Goal: Navigation & Orientation: Find specific page/section

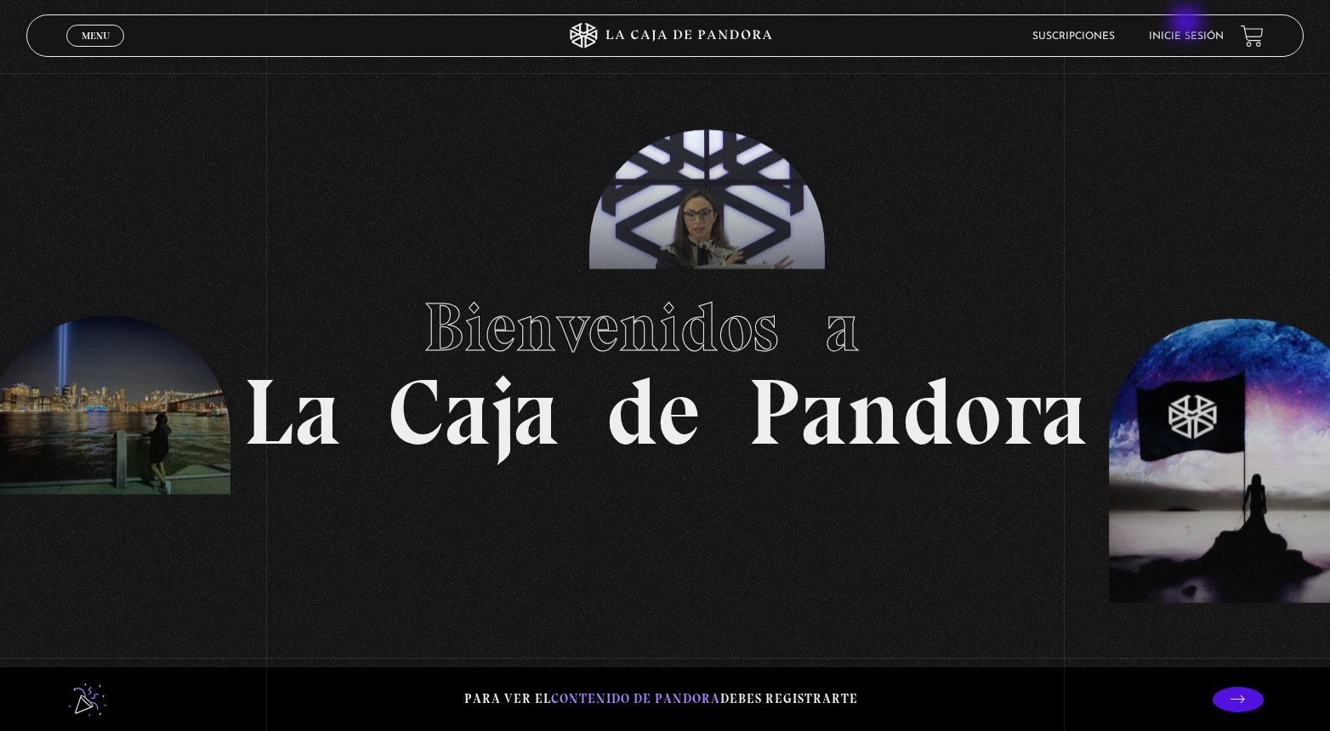
click at [1186, 24] on li "Inicie sesión" at bounding box center [1186, 36] width 75 height 26
click at [1182, 38] on link "Inicie sesión" at bounding box center [1186, 36] width 75 height 10
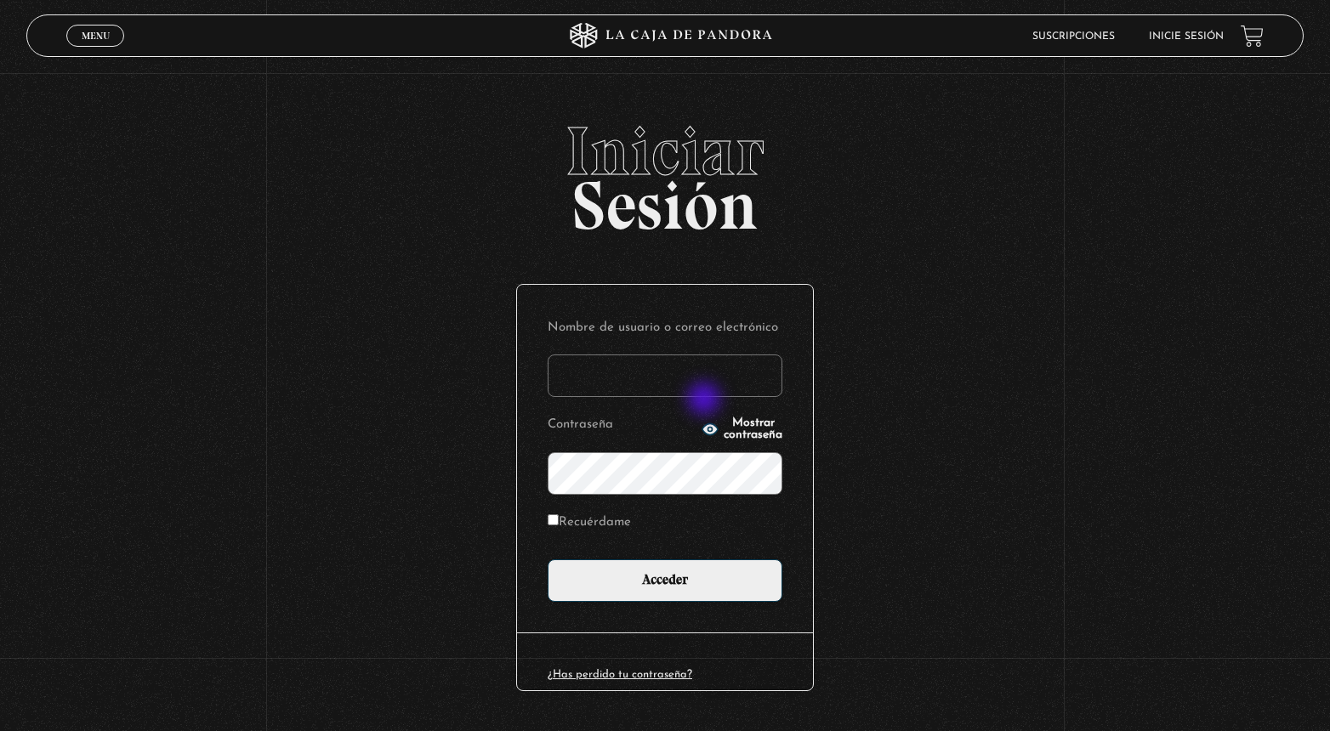
type input "[EMAIL_ADDRESS][DOMAIN_NAME]"
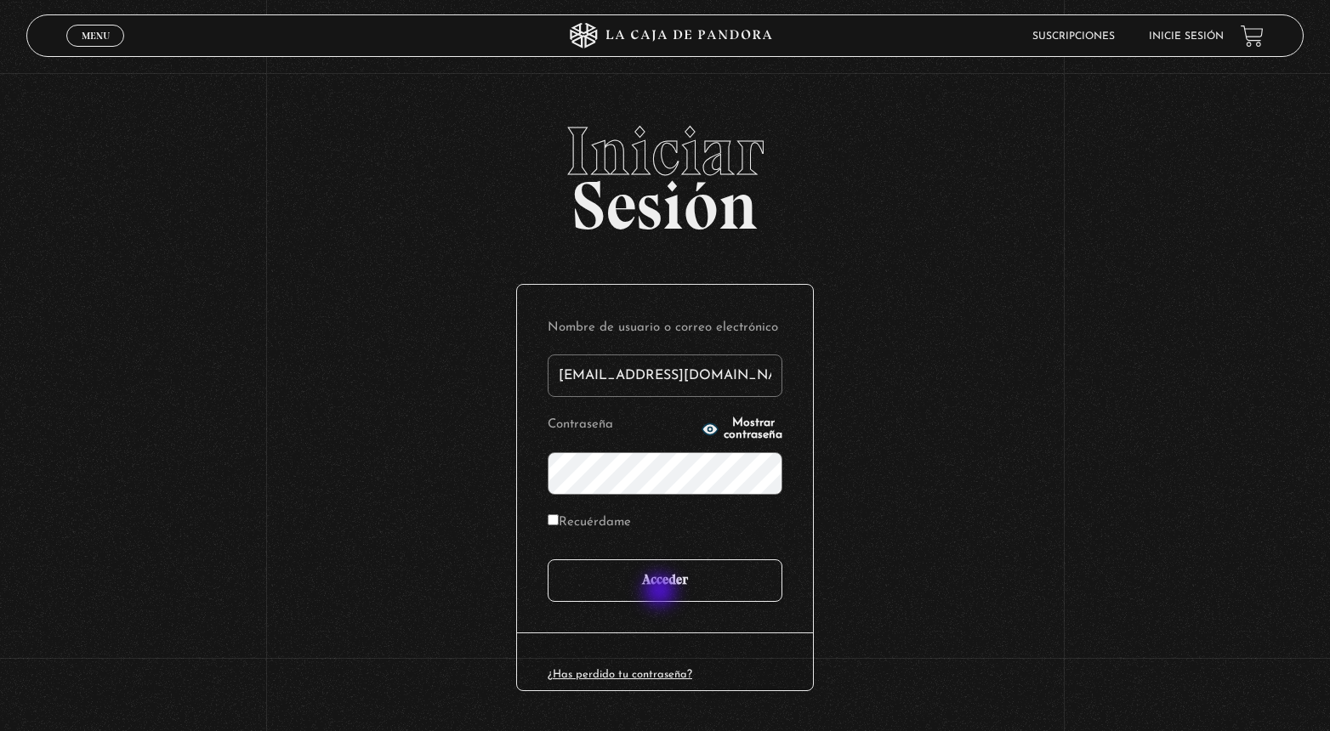
click at [662, 595] on input "Acceder" at bounding box center [665, 581] width 235 height 43
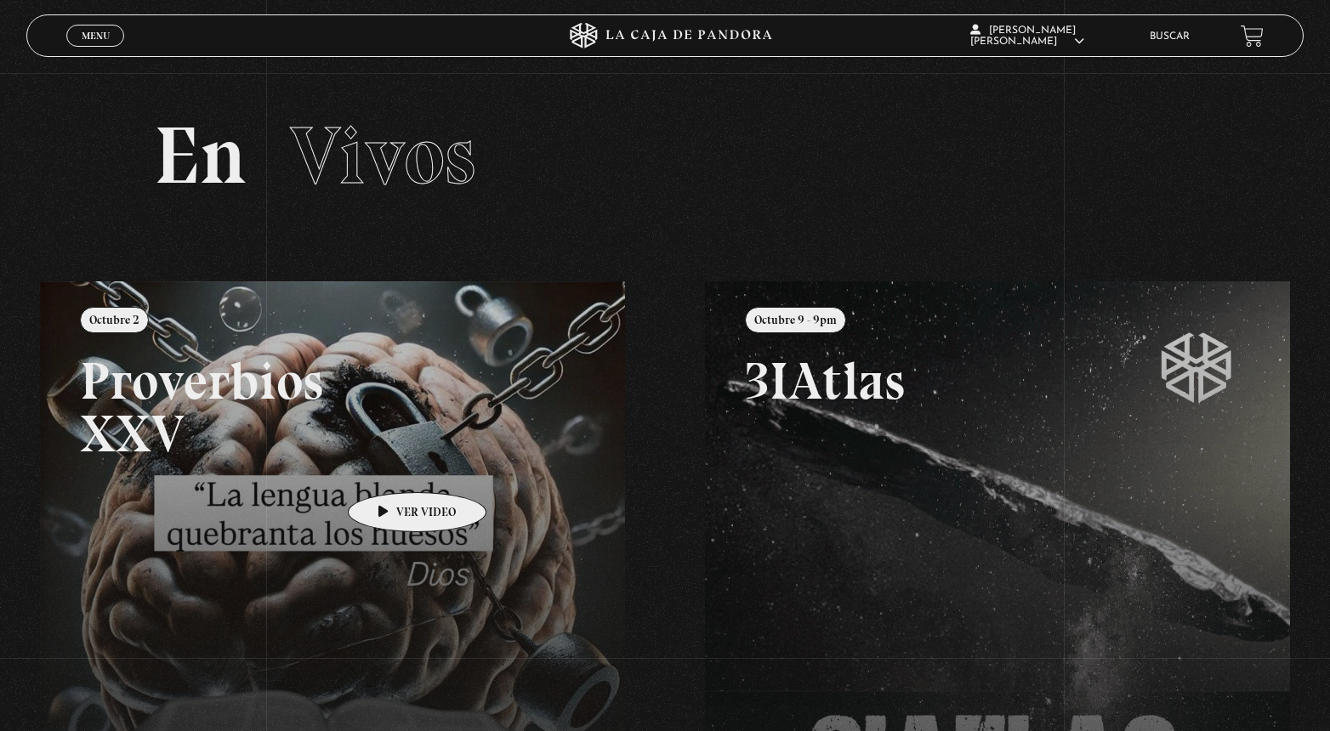
click at [425, 435] on link at bounding box center [705, 647] width 1330 height 731
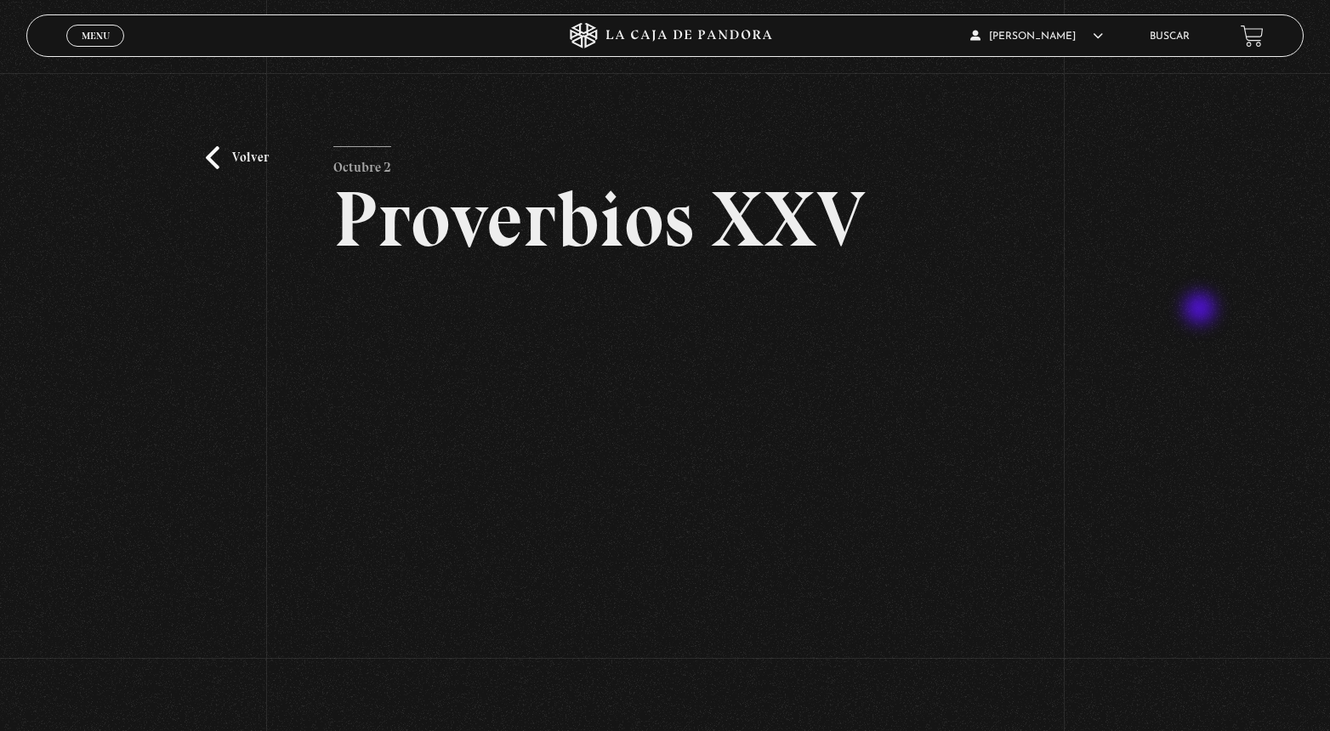
click at [1202, 310] on div "Volver Octubre 2 Proverbios XXV" at bounding box center [665, 416] width 1330 height 687
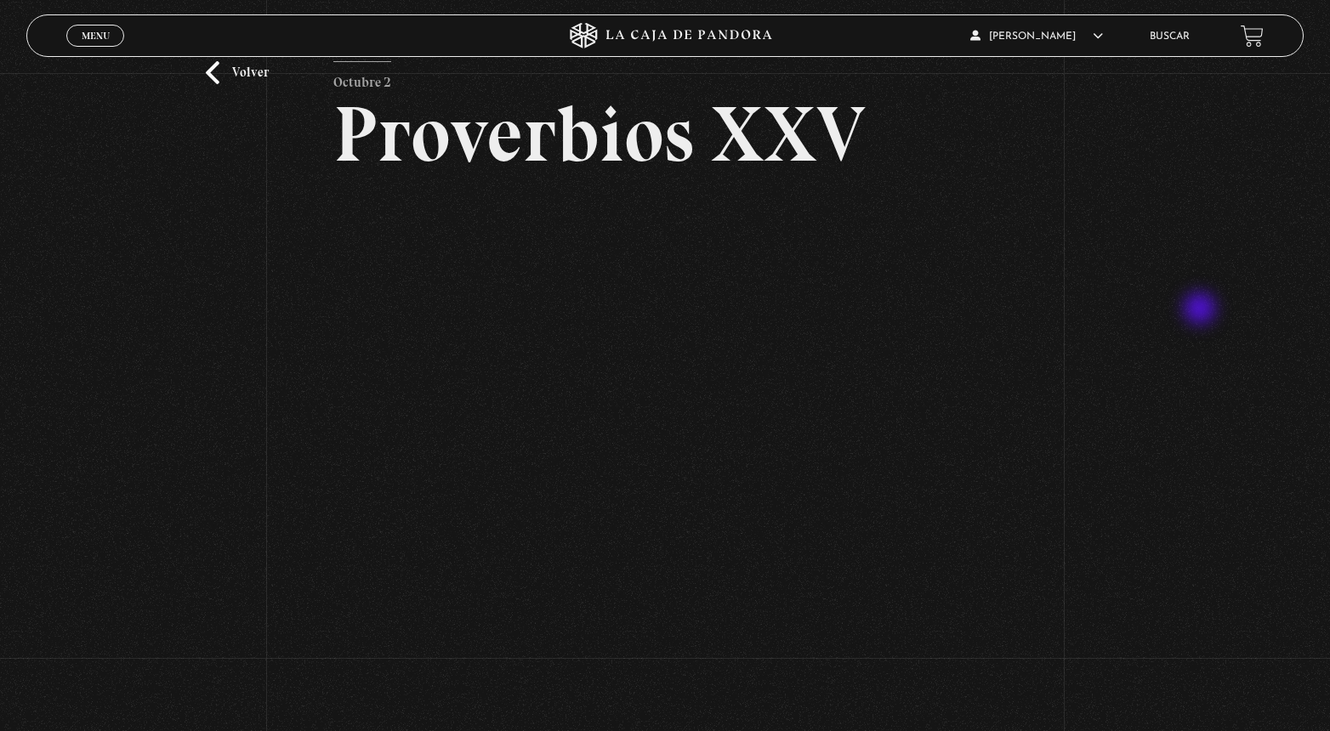
scroll to position [88, 0]
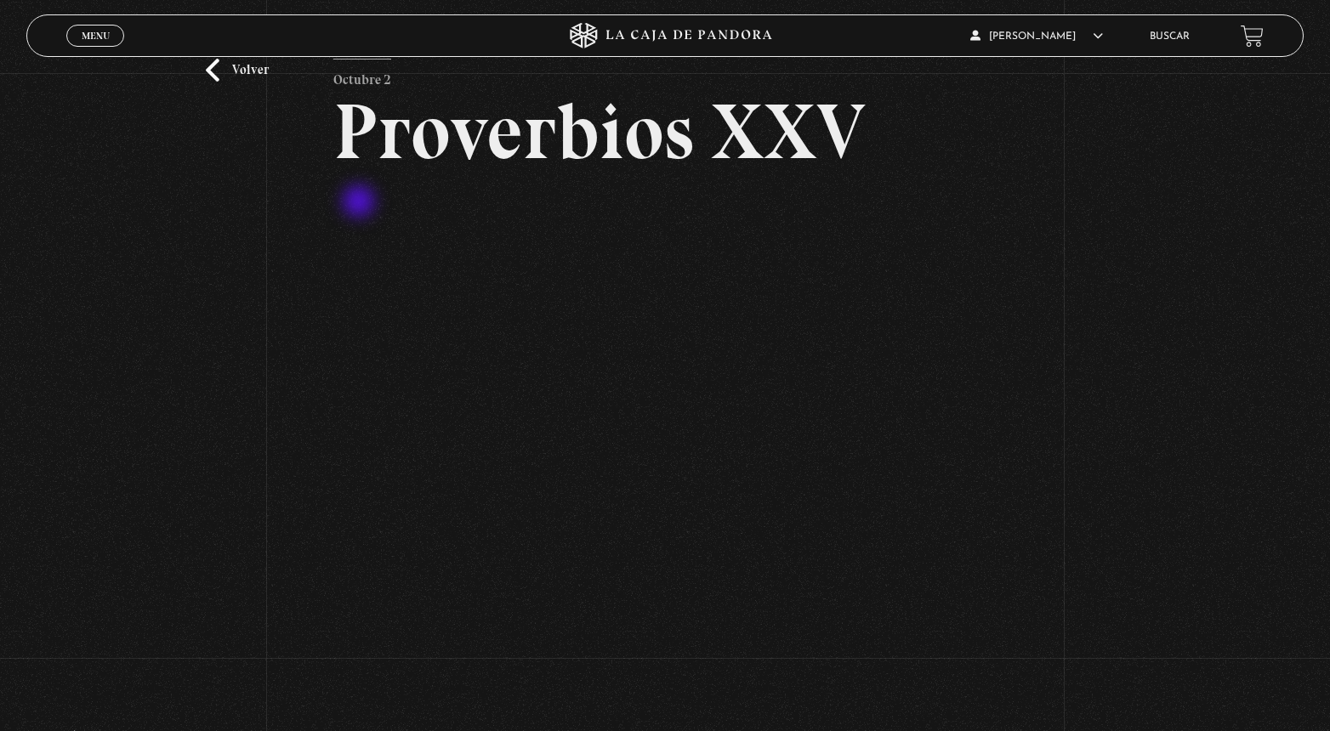
click at [373, 185] on article "Octubre 2 Proverbios XXV" at bounding box center [665, 349] width 664 height 580
